Goal: Task Accomplishment & Management: Manage account settings

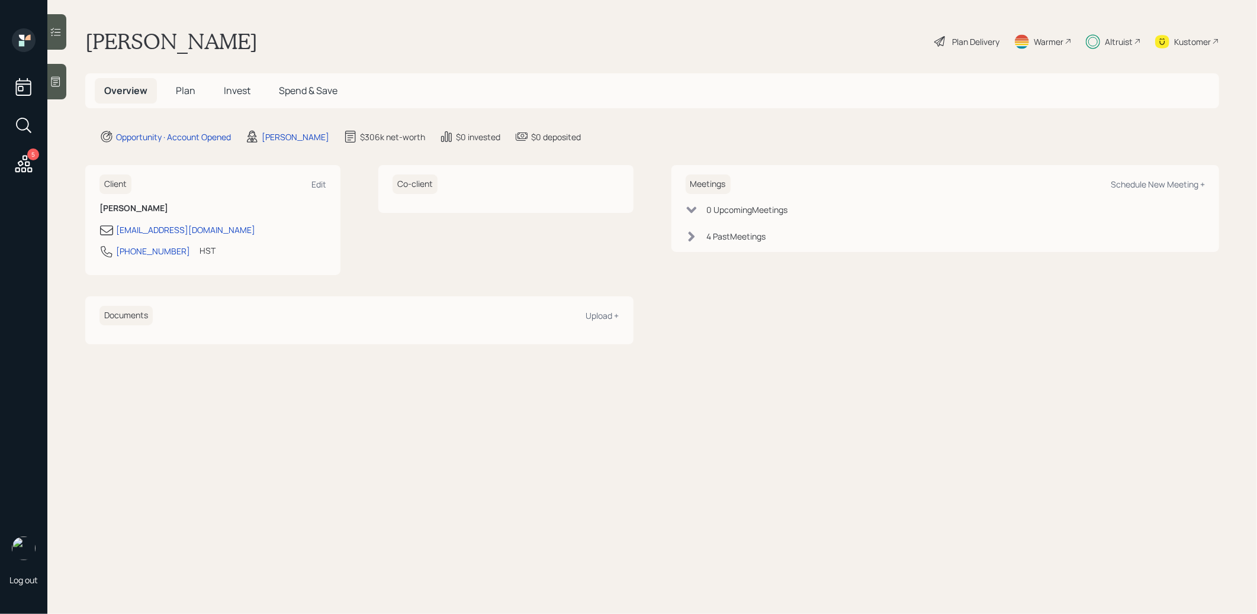
click at [239, 88] on span "Invest" at bounding box center [237, 90] width 27 height 13
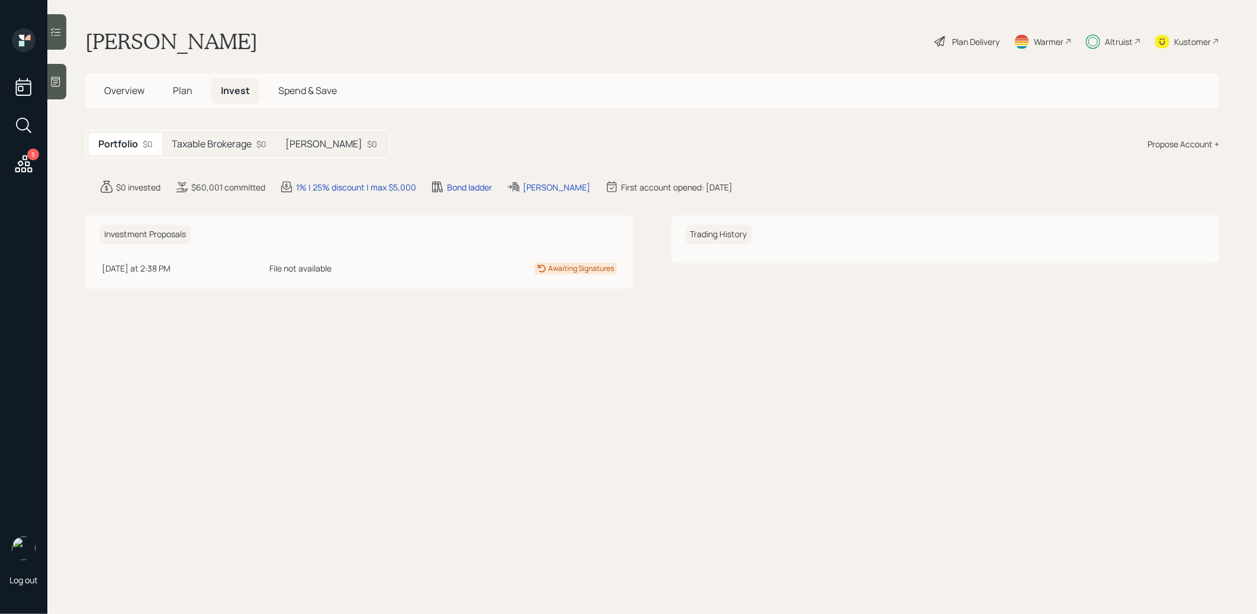
click at [223, 141] on h5 "Taxable Brokerage" at bounding box center [212, 144] width 80 height 11
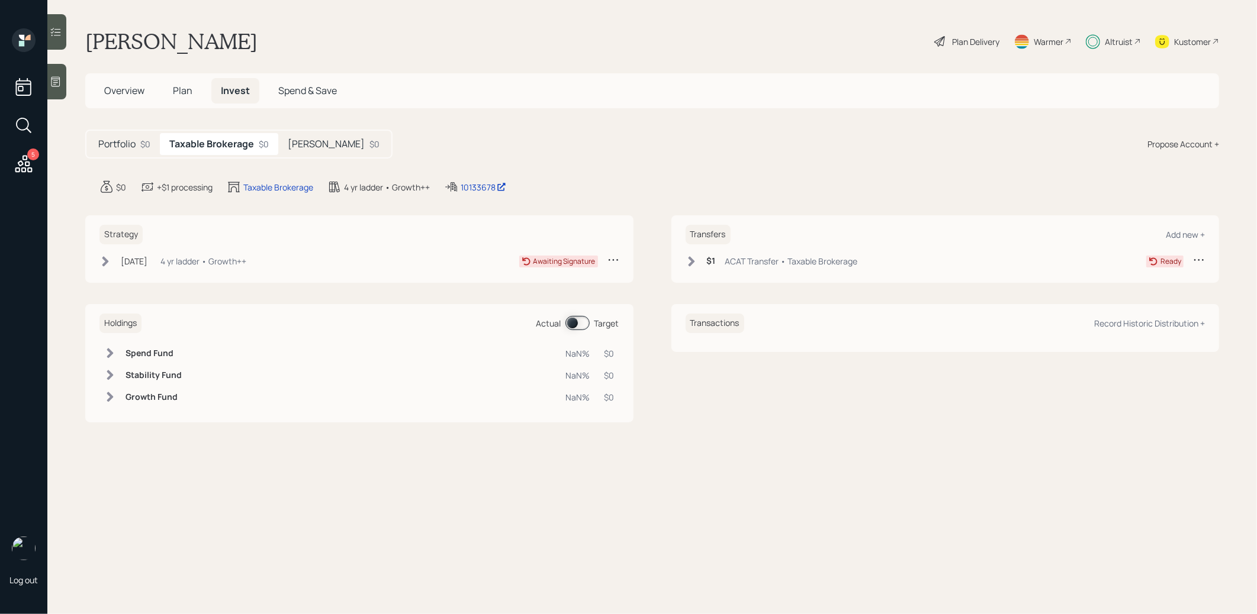
click at [614, 260] on icon at bounding box center [613, 260] width 12 height 12
click at [571, 281] on div "Cancel Strategy" at bounding box center [576, 282] width 85 height 11
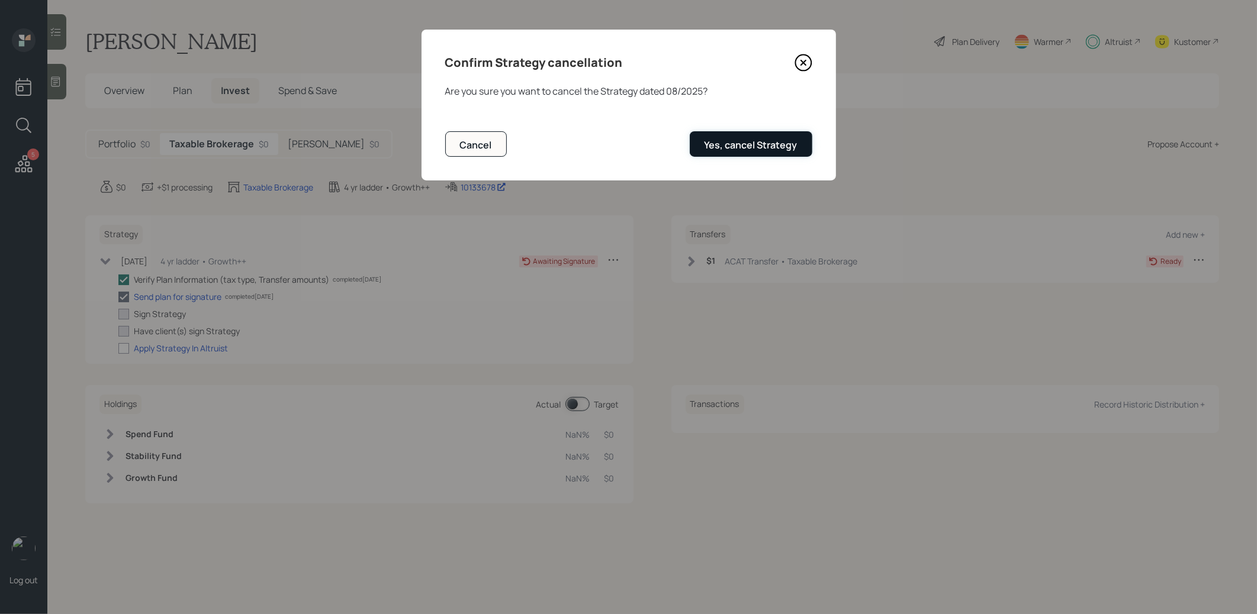
click at [768, 147] on div "Yes, cancel Strategy" at bounding box center [750, 145] width 93 height 13
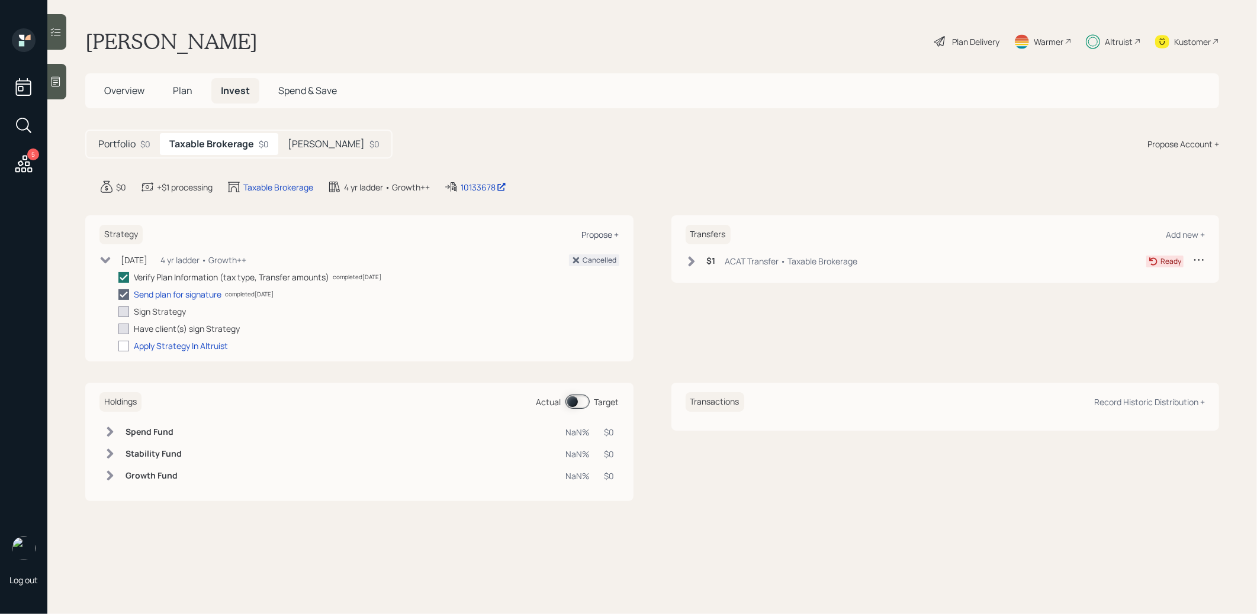
click at [598, 234] on div "Propose +" at bounding box center [600, 234] width 37 height 11
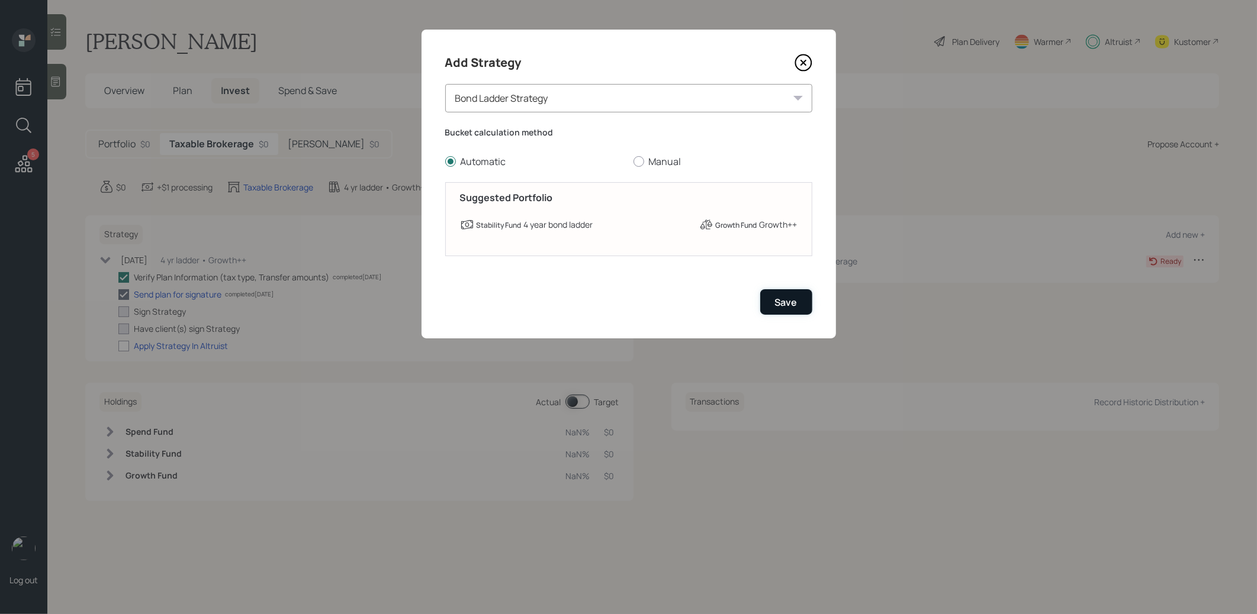
click at [789, 304] on div "Save" at bounding box center [786, 302] width 22 height 13
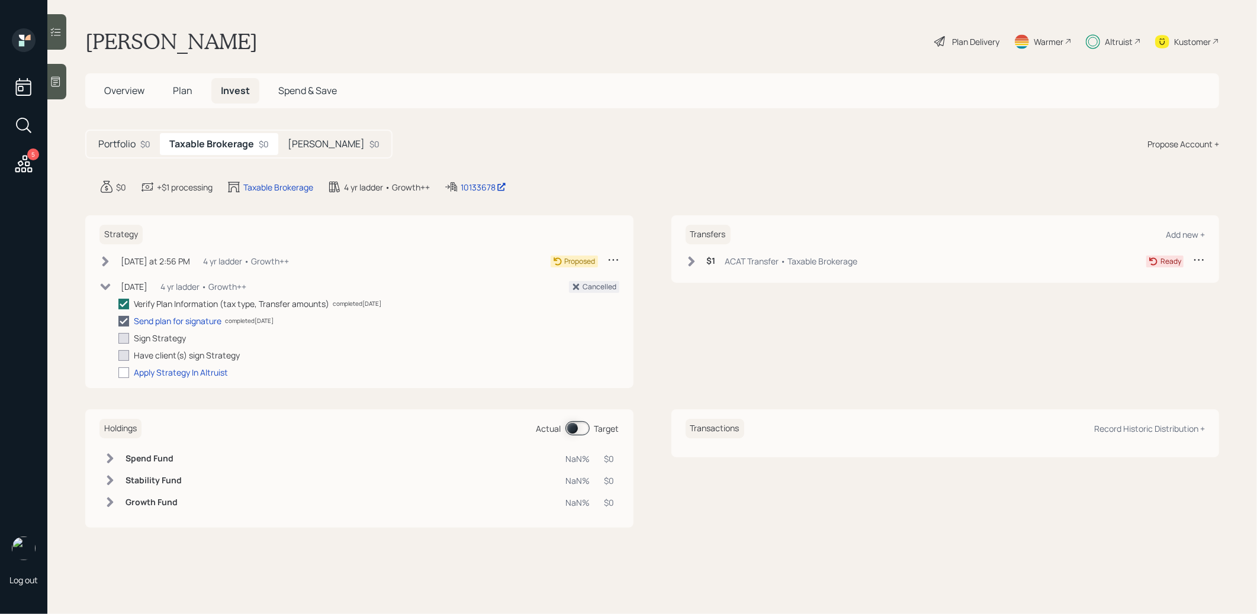
click at [106, 260] on icon at bounding box center [105, 261] width 7 height 10
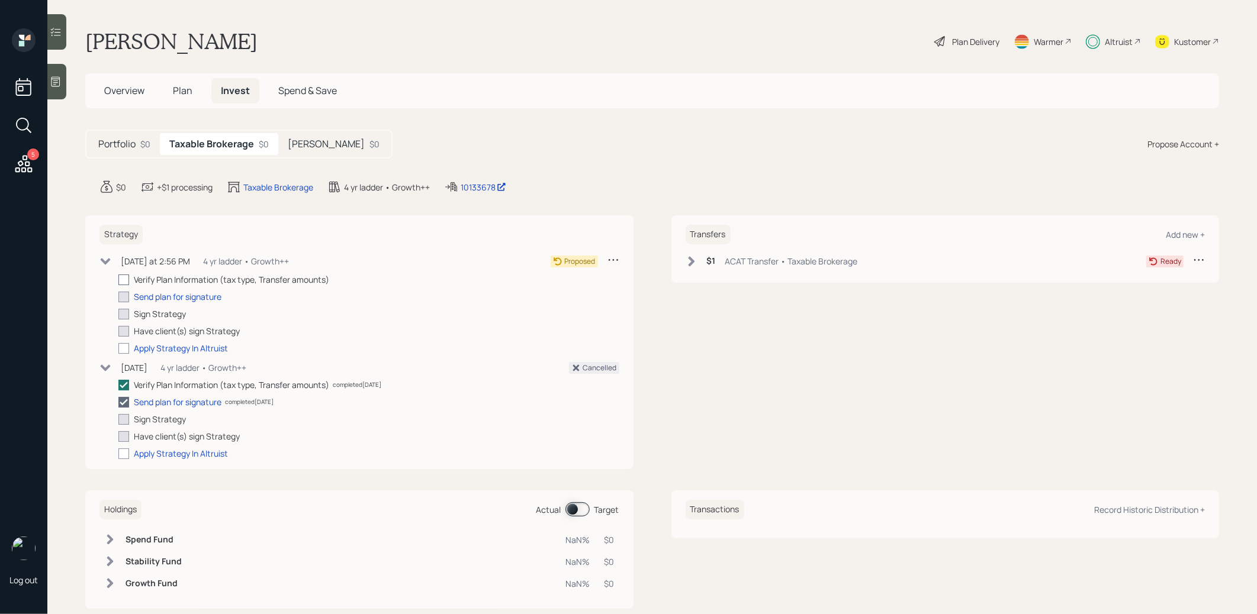
click at [123, 276] on div at bounding box center [123, 280] width 11 height 11
click at [118, 279] on input "checkbox" at bounding box center [118, 279] width 1 height 1
checkbox input "true"
click at [145, 295] on div "Send plan for signature" at bounding box center [178, 297] width 88 height 12
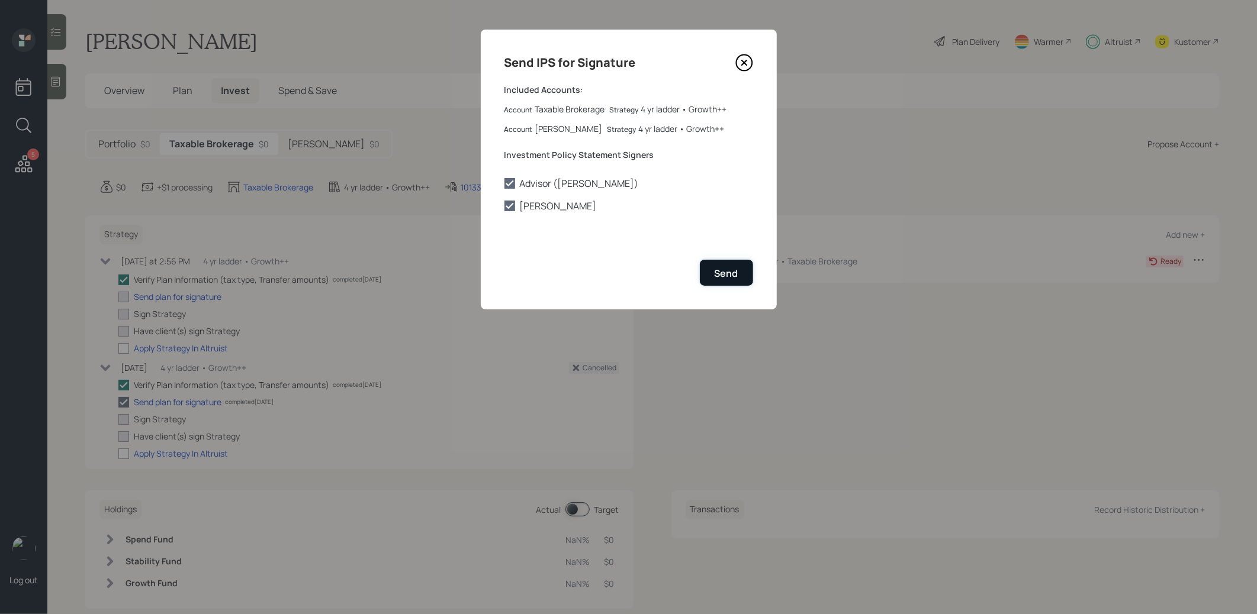
click at [738, 269] on button "Send" at bounding box center [726, 272] width 53 height 25
checkbox input "true"
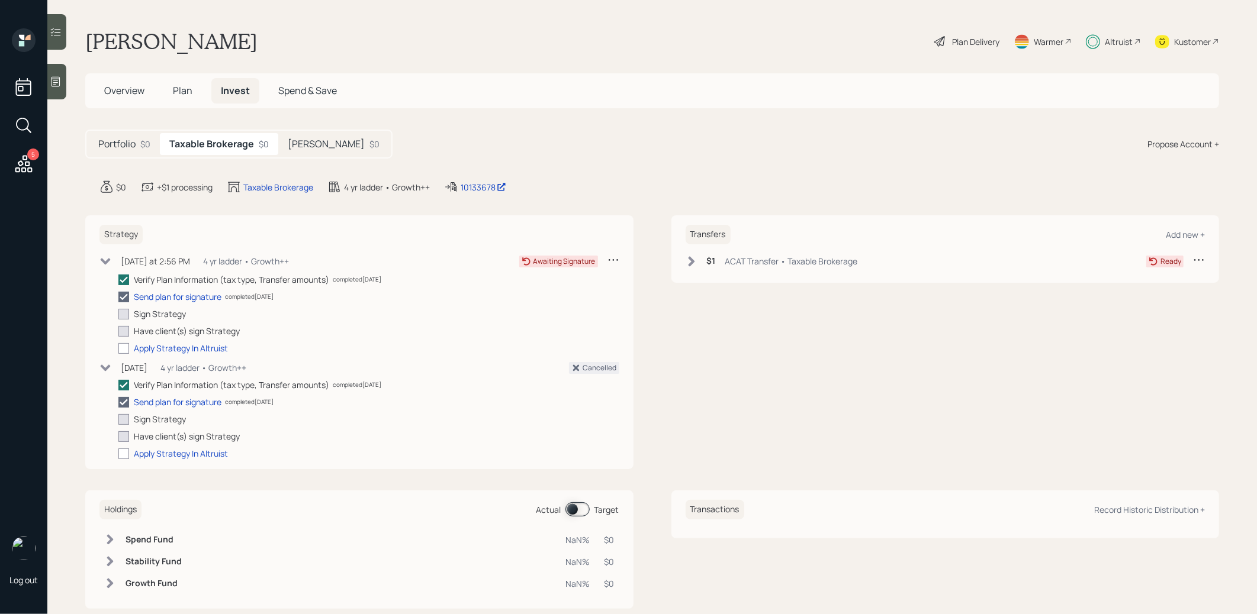
click at [318, 140] on h5 "[PERSON_NAME]" at bounding box center [326, 144] width 77 height 11
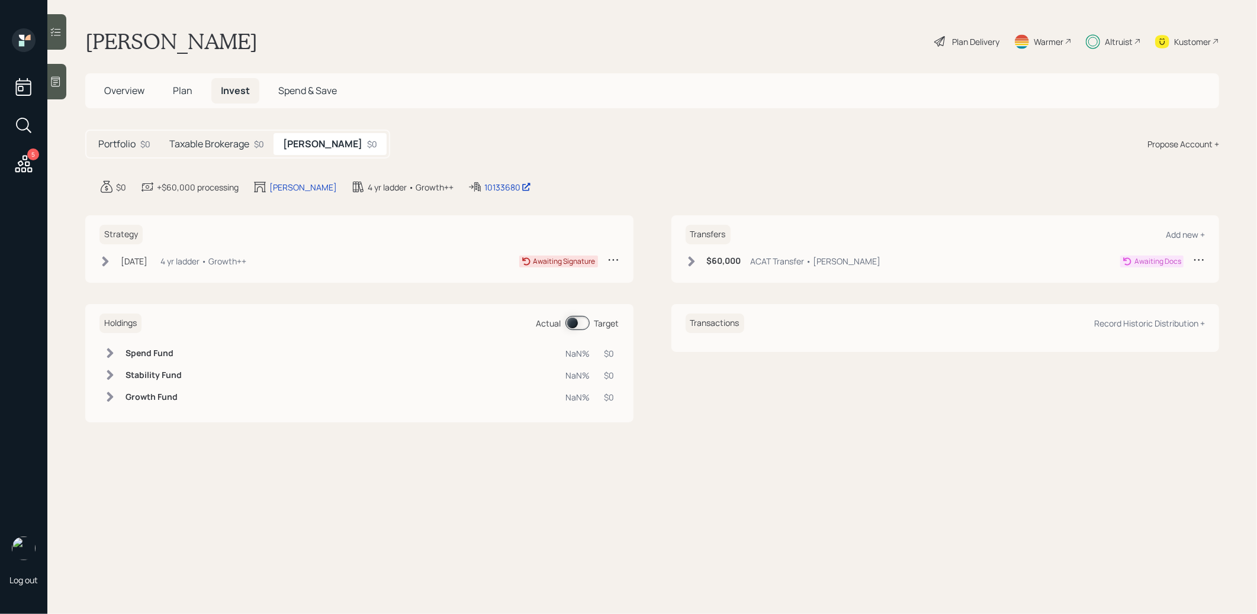
click at [611, 259] on icon at bounding box center [613, 260] width 12 height 12
click at [589, 282] on div "Cancel Strategy" at bounding box center [576, 282] width 85 height 11
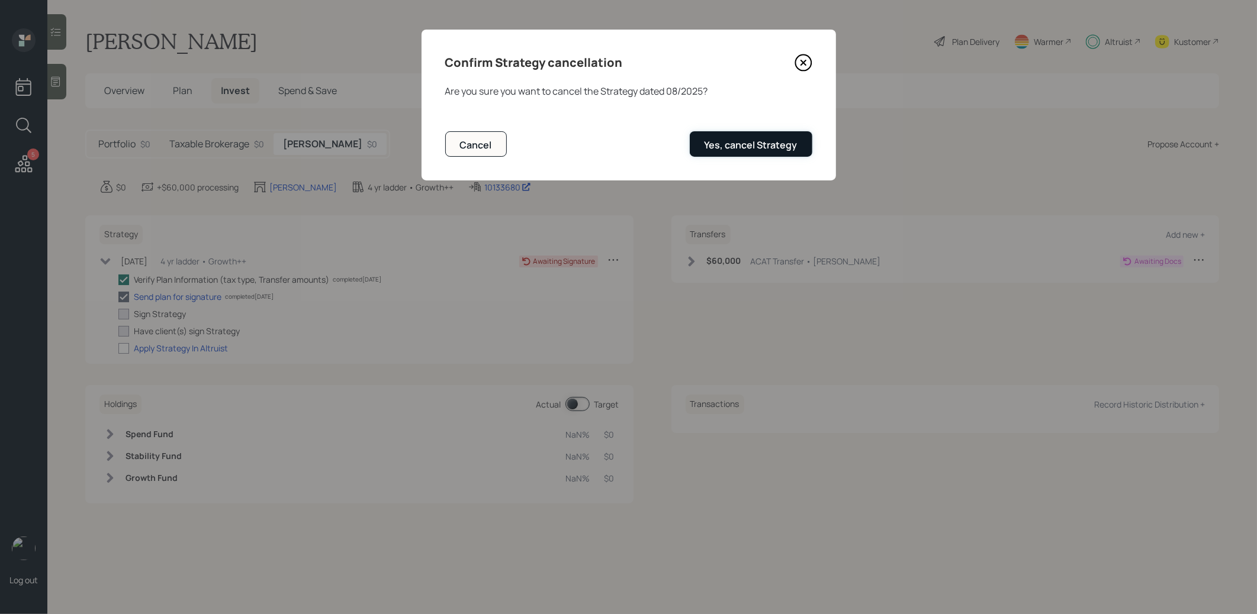
click at [777, 143] on div "Yes, cancel Strategy" at bounding box center [750, 145] width 93 height 13
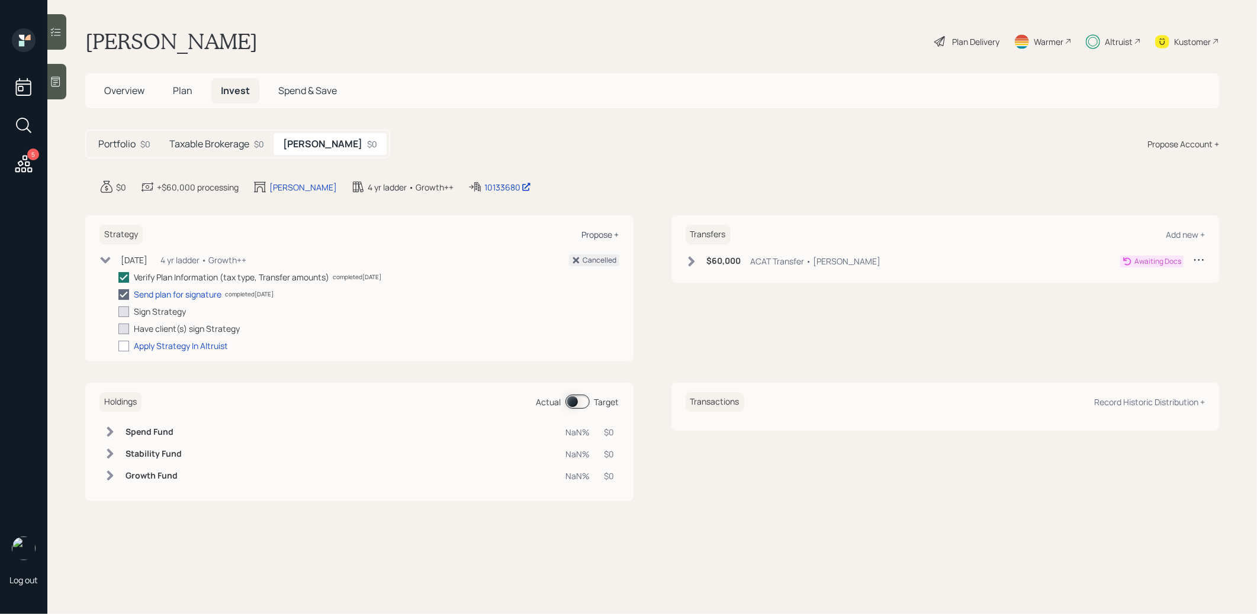
click at [601, 233] on div "Propose +" at bounding box center [600, 234] width 37 height 11
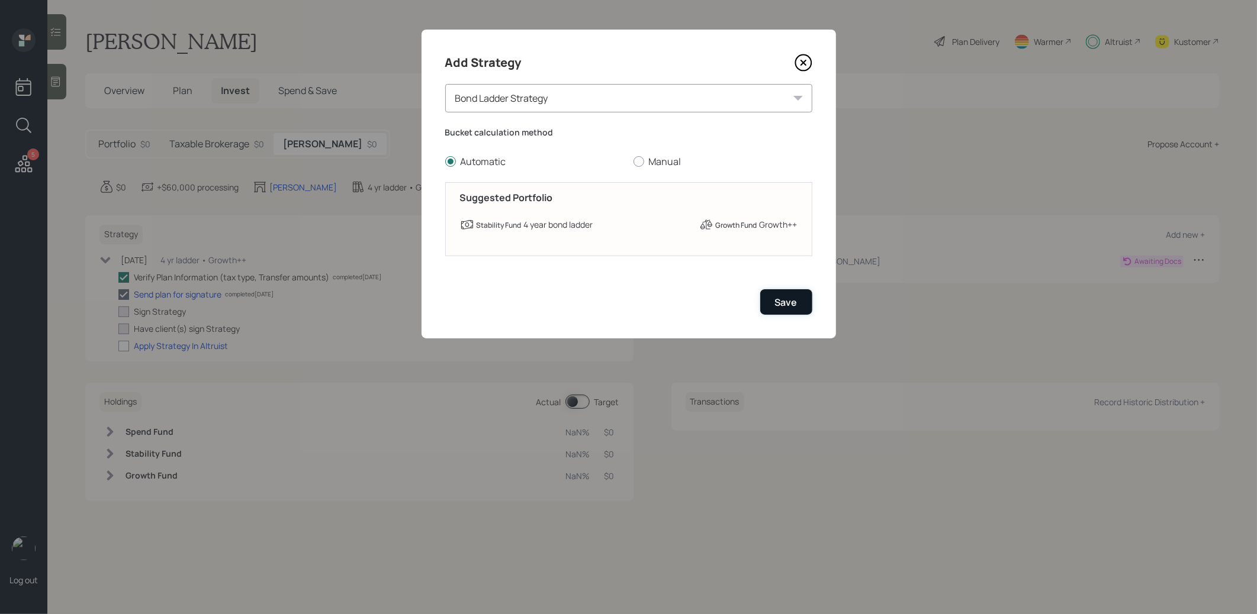
click at [778, 302] on div "Save" at bounding box center [786, 302] width 22 height 13
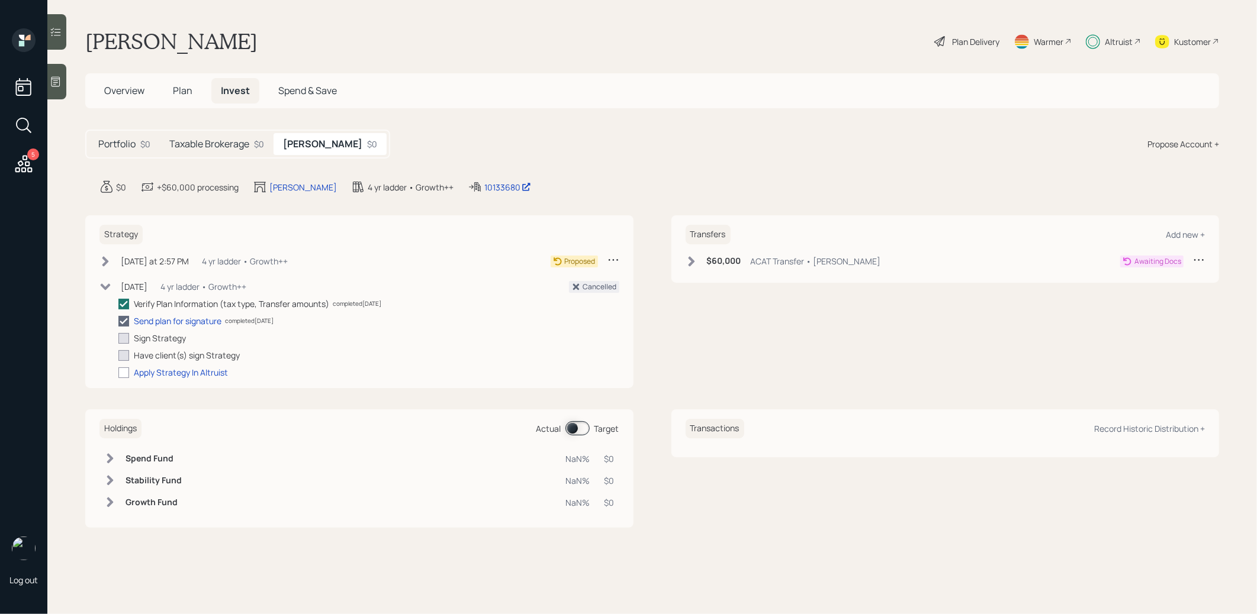
click at [105, 260] on icon at bounding box center [105, 262] width 12 height 12
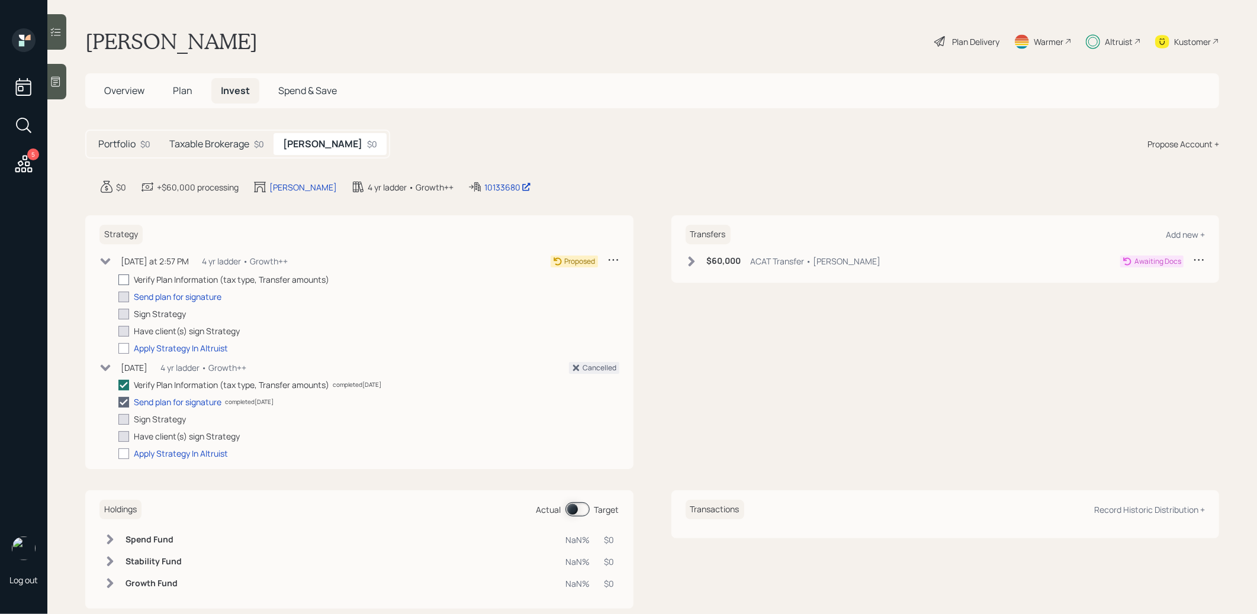
click at [122, 278] on div at bounding box center [123, 280] width 11 height 11
click at [118, 279] on input "checkbox" at bounding box center [118, 279] width 1 height 1
checkbox input "true"
click at [161, 295] on div "Send plan for signature" at bounding box center [178, 297] width 88 height 12
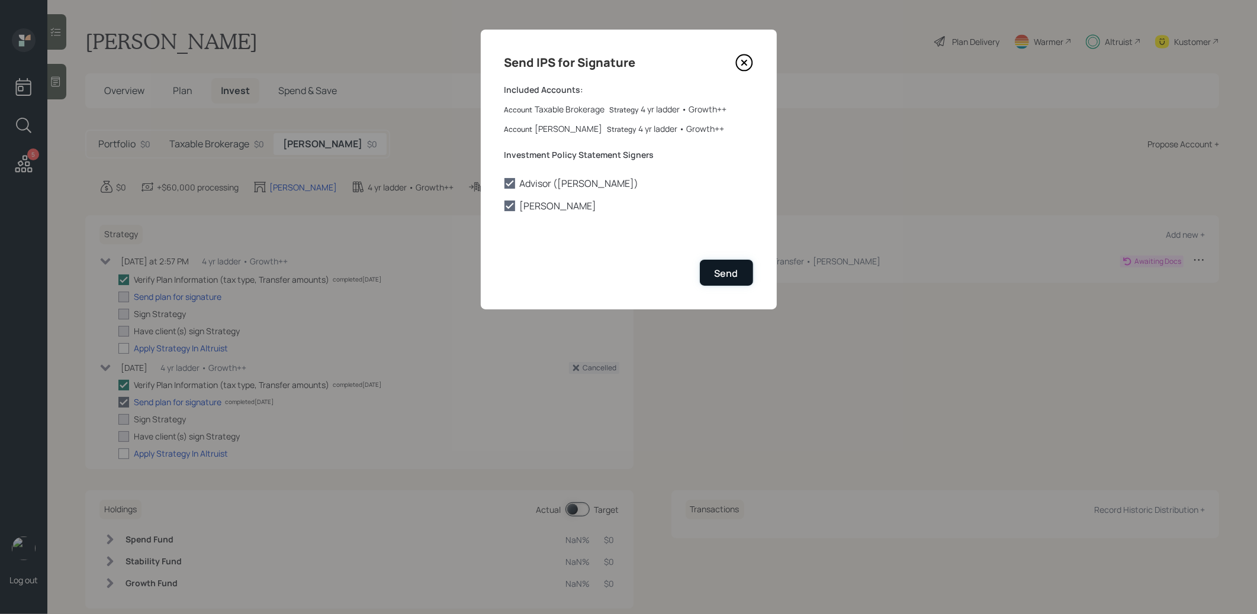
click at [720, 276] on div "Send" at bounding box center [727, 273] width 24 height 13
checkbox input "true"
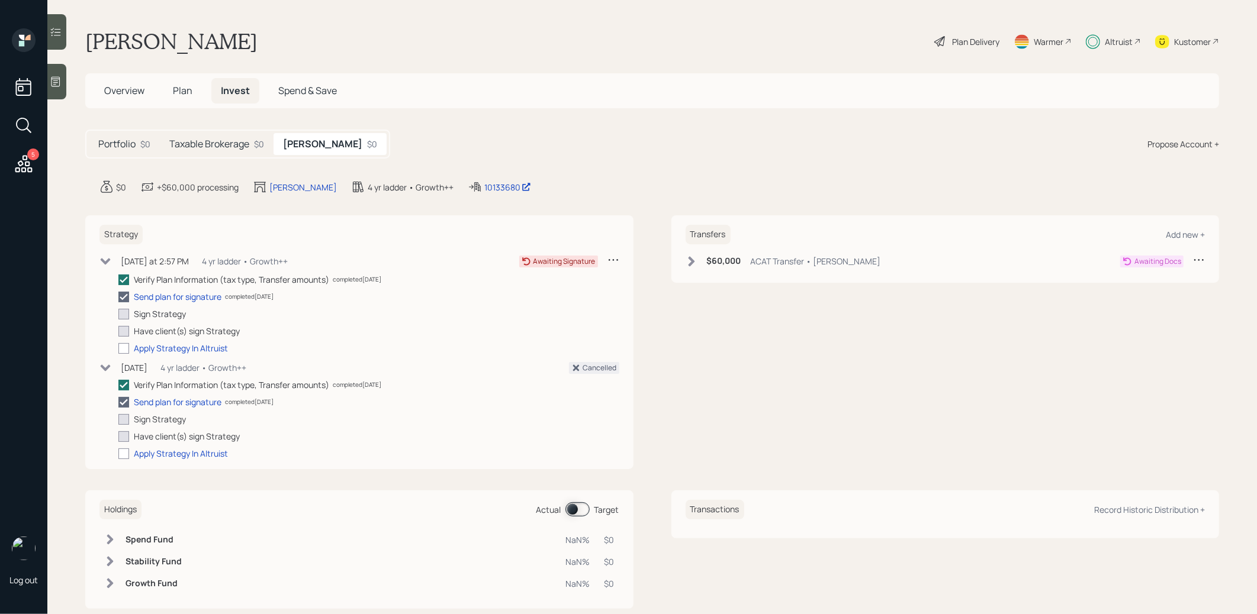
click at [236, 149] on h5 "Taxable Brokerage" at bounding box center [209, 144] width 80 height 11
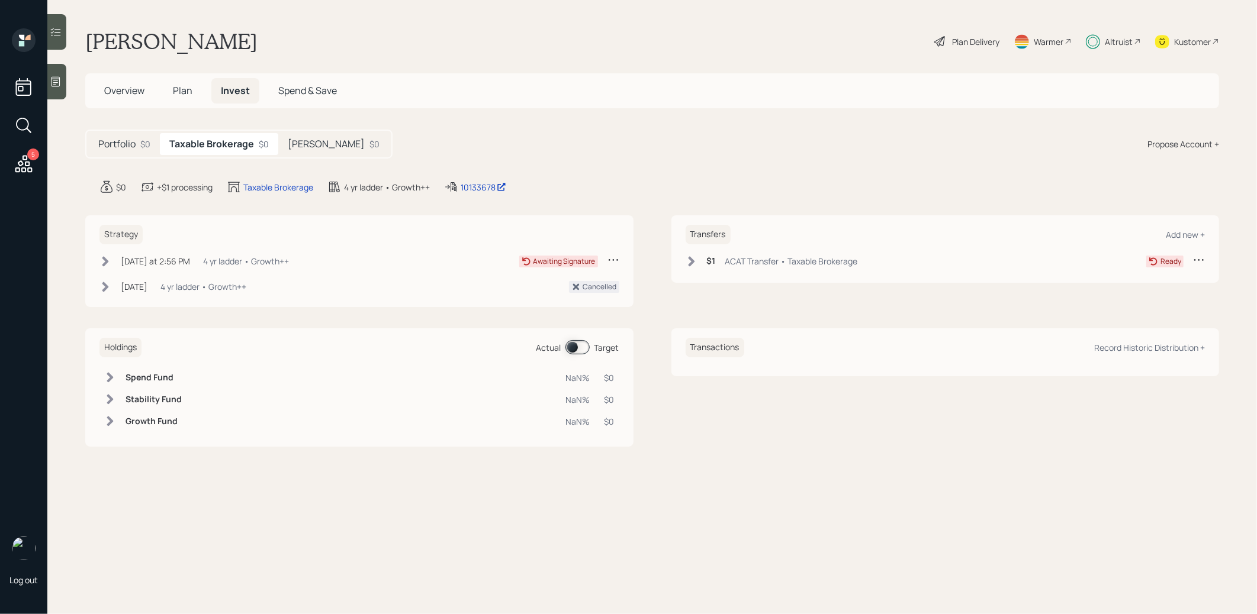
click at [306, 144] on h5 "[PERSON_NAME]" at bounding box center [326, 144] width 77 height 11
click at [226, 147] on h5 "Taxable Brokerage" at bounding box center [209, 144] width 80 height 11
click at [303, 143] on h5 "[PERSON_NAME]" at bounding box center [326, 144] width 77 height 11
click at [690, 262] on icon at bounding box center [691, 261] width 7 height 10
